Goal: Information Seeking & Learning: Find specific fact

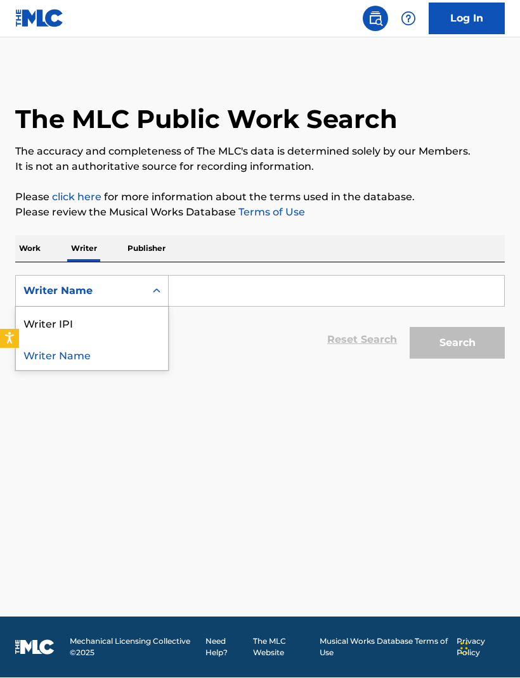
click at [163, 236] on p "Publisher" at bounding box center [147, 249] width 46 height 27
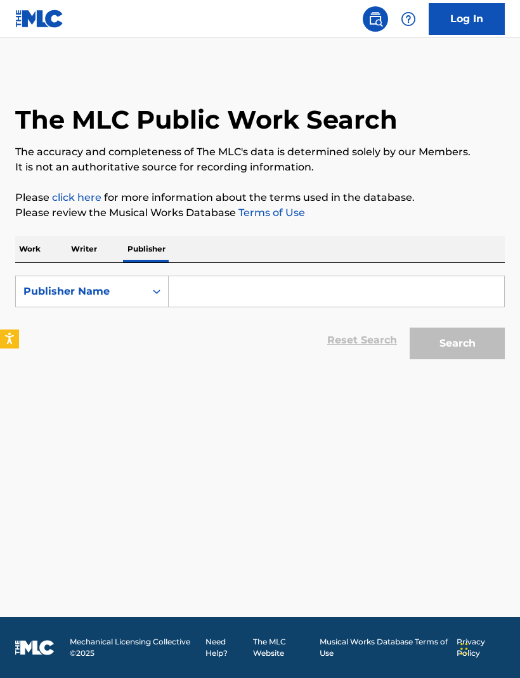
click at [32, 255] on p "Work" at bounding box center [29, 249] width 29 height 27
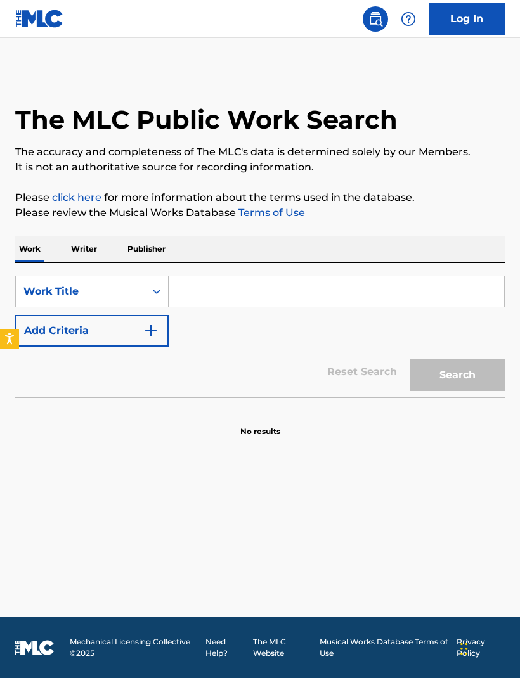
click at [165, 283] on div "Search Form" at bounding box center [156, 291] width 23 height 23
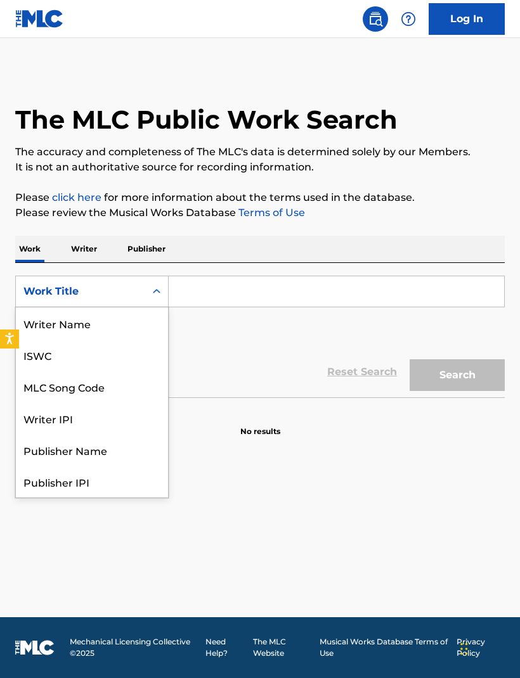
scroll to position [63, 0]
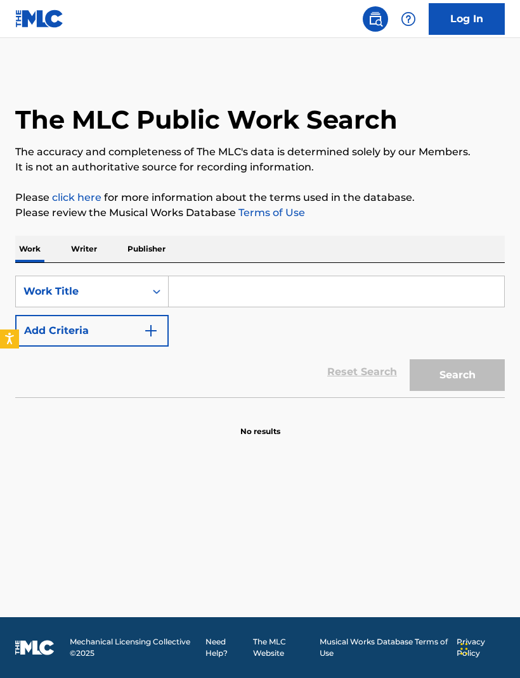
click at [246, 366] on div "Reset Search Search" at bounding box center [259, 372] width 489 height 51
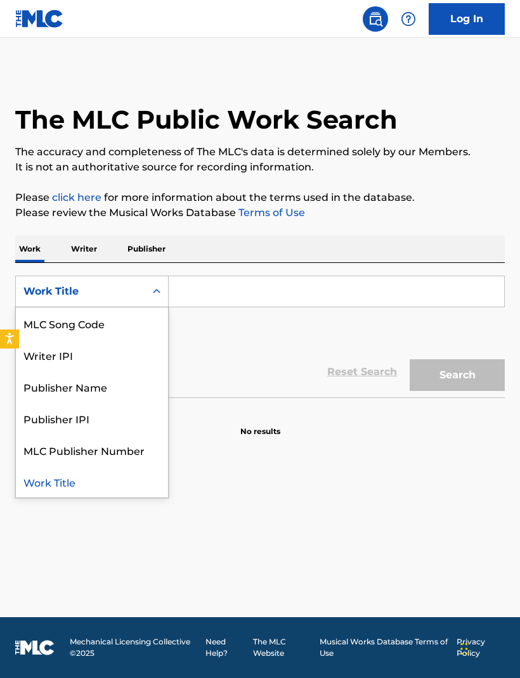
click at [235, 533] on main "The MLC Public Work Search The accuracy and completeness of The MLC's data is d…" at bounding box center [260, 327] width 520 height 579
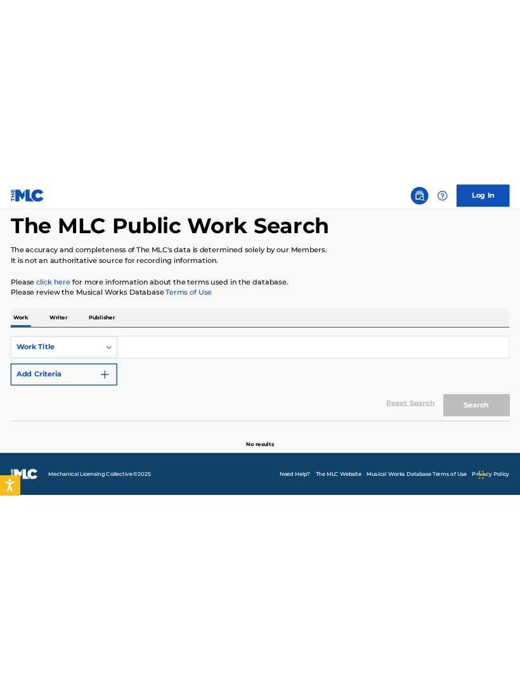
scroll to position [0, 0]
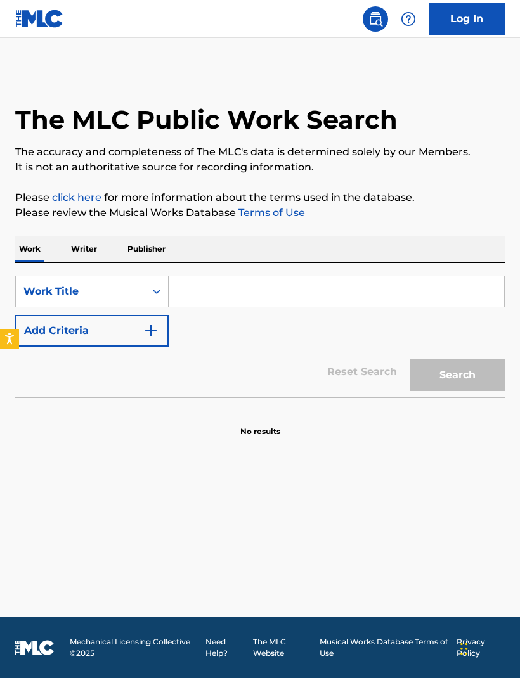
click at [164, 259] on p "Publisher" at bounding box center [147, 249] width 46 height 27
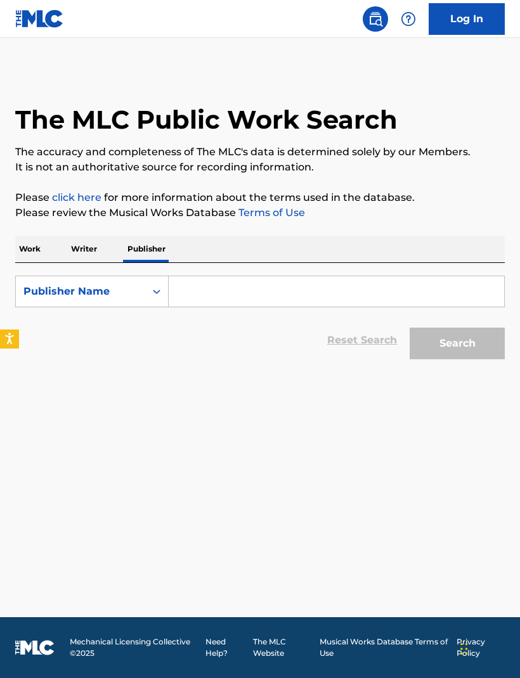
click at [227, 290] on input "Search Form" at bounding box center [336, 291] width 335 height 30
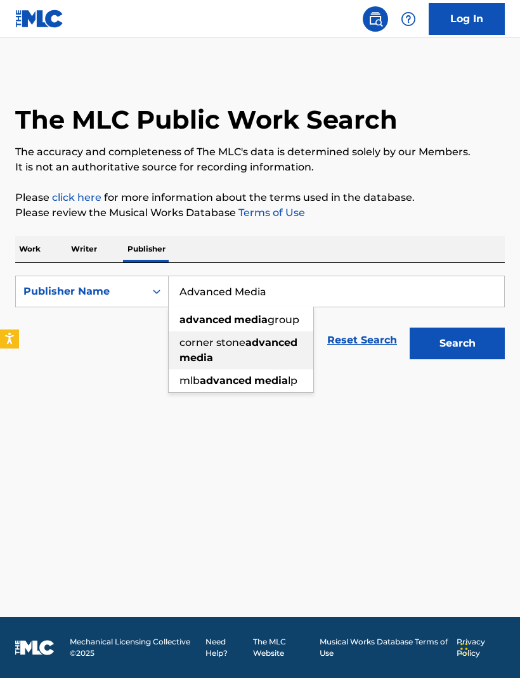
click at [256, 357] on div "corner stone advanced media" at bounding box center [241, 350] width 144 height 38
type input "corner stone advanced media"
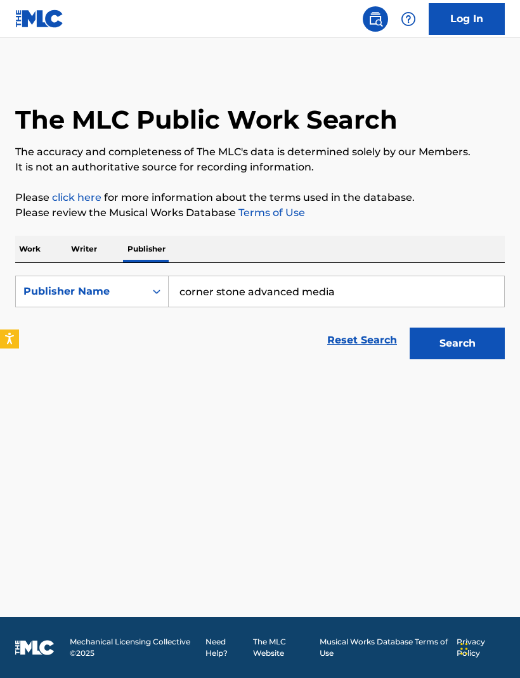
click at [457, 342] on button "Search" at bounding box center [456, 344] width 95 height 32
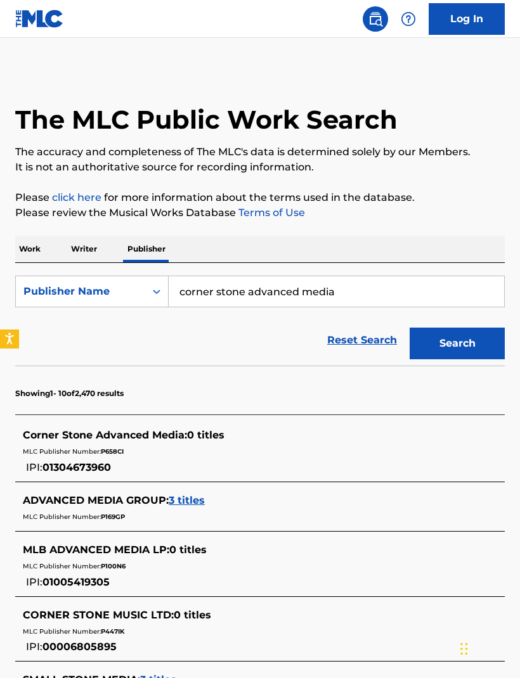
click at [141, 431] on span "Corner Stone Advanced Media :" at bounding box center [105, 435] width 164 height 12
click at [162, 436] on span "Corner Stone Advanced Media :" at bounding box center [105, 435] width 164 height 12
click at [124, 468] on div "Corner Stone Advanced Media : 0 titles MLC Publisher Number: P658CI IPI: 013046…" at bounding box center [243, 452] width 441 height 48
click at [123, 467] on div "Corner Stone Advanced Media : 0 titles MLC Publisher Number: P658CI IPI: 013046…" at bounding box center [243, 452] width 441 height 48
